Goal: Book appointment/travel/reservation

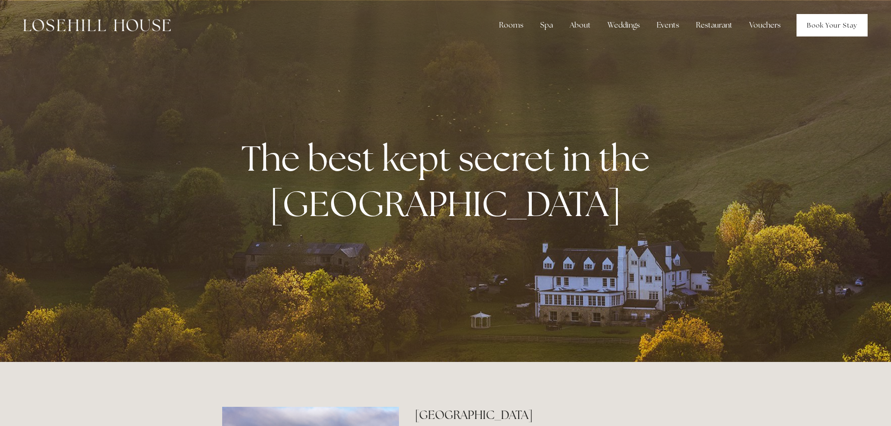
click at [838, 30] on link "Book Your Stay" at bounding box center [831, 25] width 71 height 22
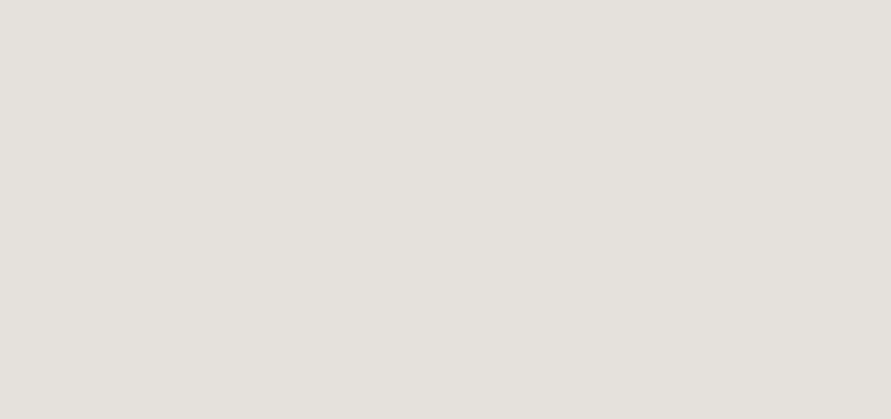
scroll to position [561, 0]
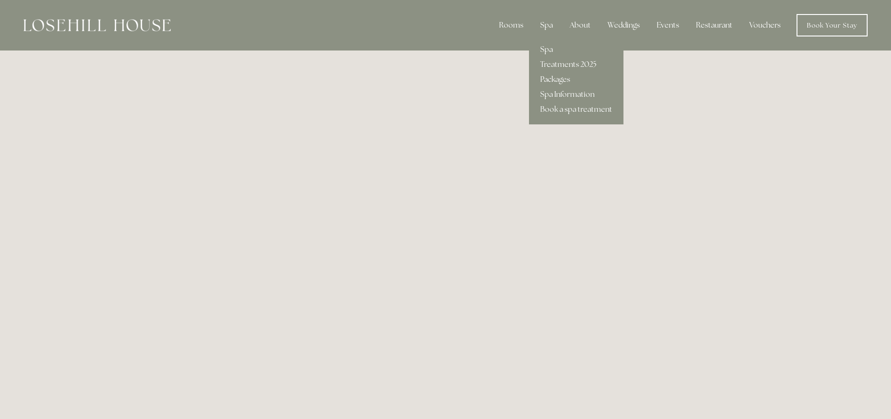
click at [560, 78] on link "Packages" at bounding box center [576, 79] width 94 height 15
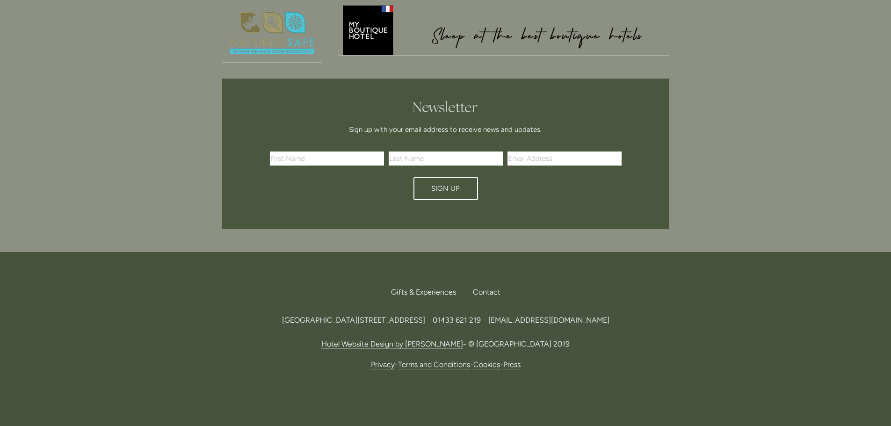
scroll to position [2188, 0]
